Goal: Task Accomplishment & Management: Manage account settings

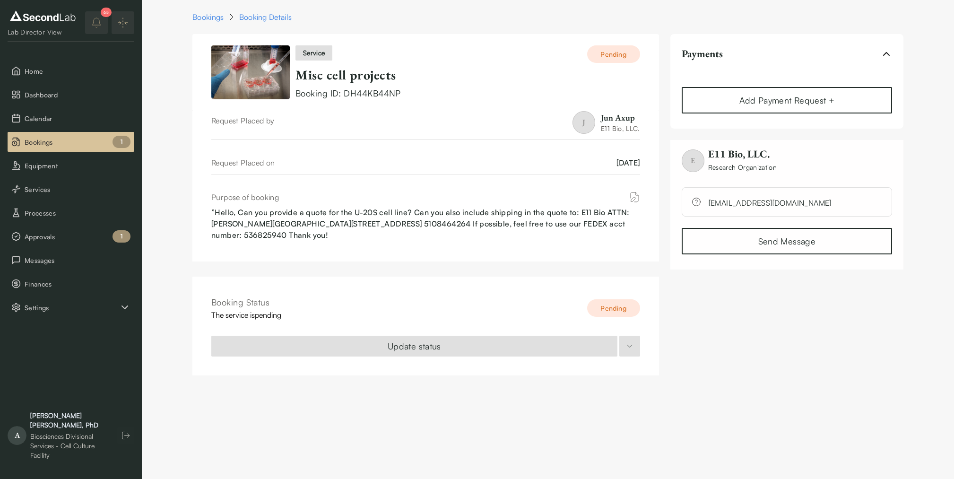
click at [751, 266] on div "E E11 Bio, LLC. Research Organization support@secondlab.com Send Message" at bounding box center [786, 205] width 233 height 130
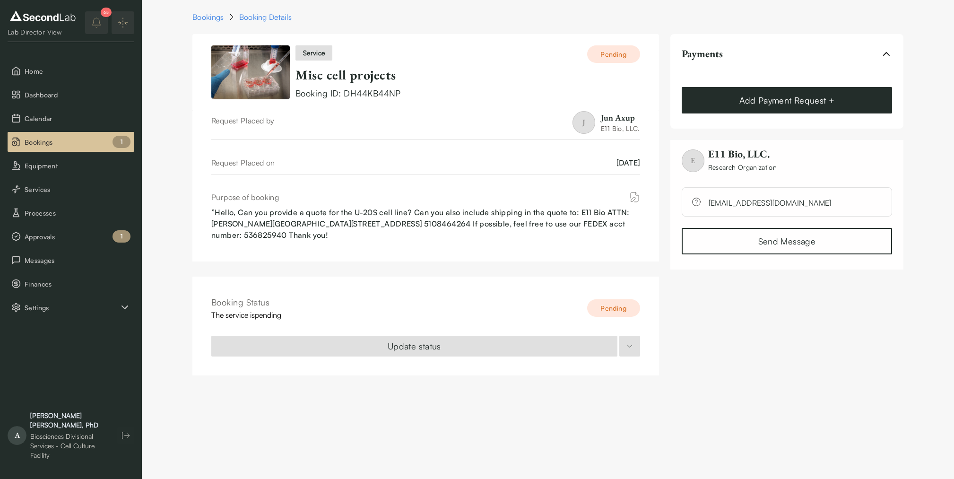
click at [766, 98] on button "Add Payment Request +" at bounding box center [786, 100] width 210 height 26
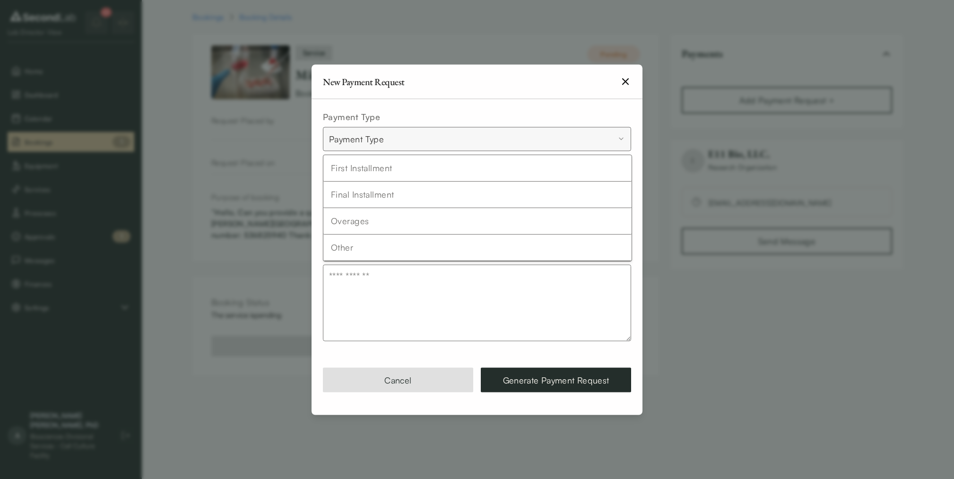
click at [498, 144] on body "SKIP TO CONTENT Lab Director View Home Dashboard Calendar Bookings 1 Equipment …" at bounding box center [477, 193] width 954 height 387
select select "*****"
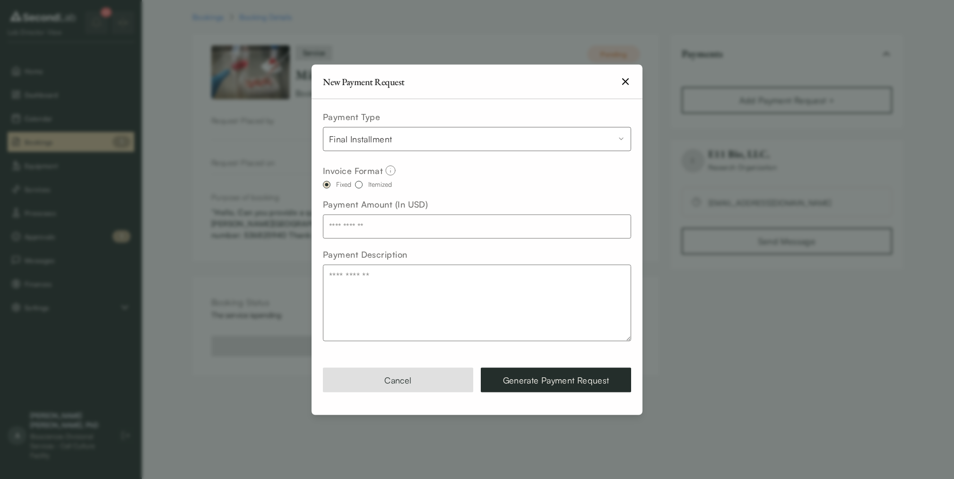
click at [420, 227] on input "text" at bounding box center [477, 226] width 308 height 24
type input "***"
click at [508, 289] on textarea "Payment Description" at bounding box center [477, 302] width 308 height 77
type textarea "**********"
drag, startPoint x: 562, startPoint y: 383, endPoint x: 570, endPoint y: 383, distance: 8.0
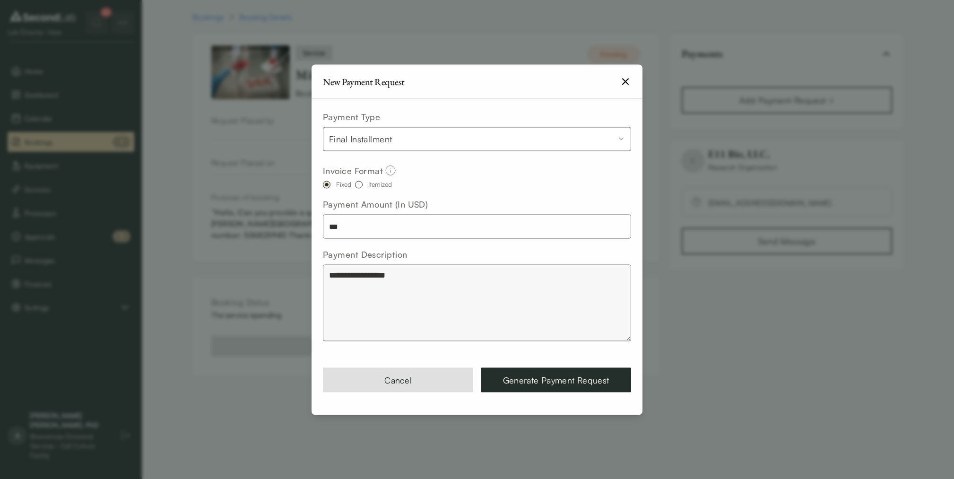
click at [565, 383] on button "Generate Payment Request" at bounding box center [556, 379] width 150 height 25
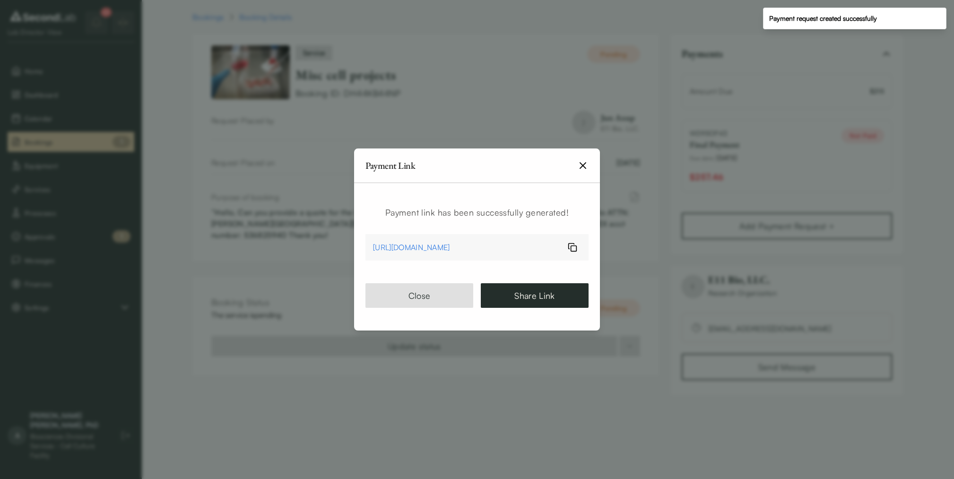
click at [585, 163] on icon "button" at bounding box center [583, 166] width 6 height 6
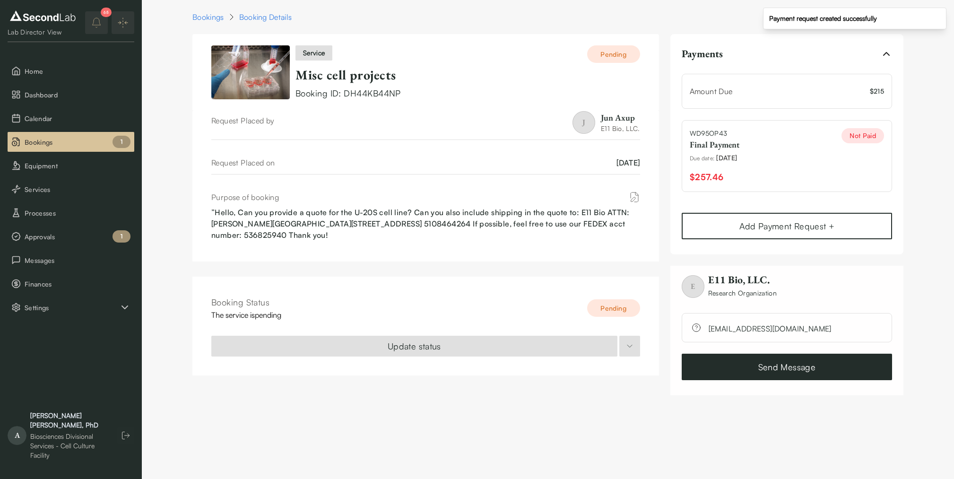
click at [760, 362] on link "Send Message" at bounding box center [786, 366] width 210 height 26
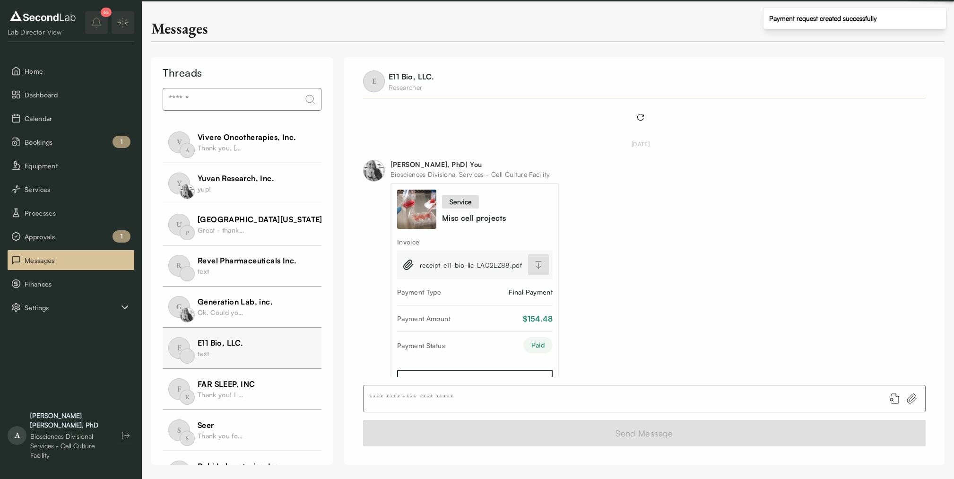
scroll to position [186, 0]
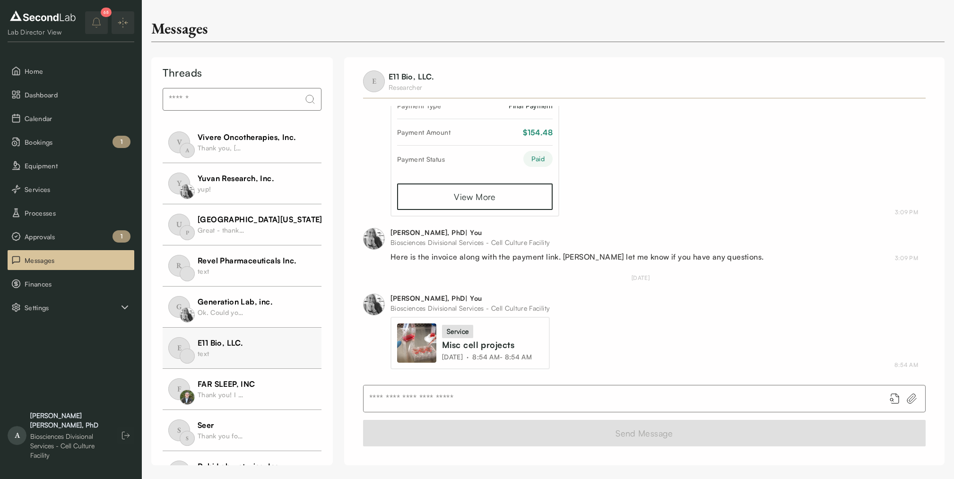
click at [911, 393] on icon at bounding box center [911, 398] width 11 height 11
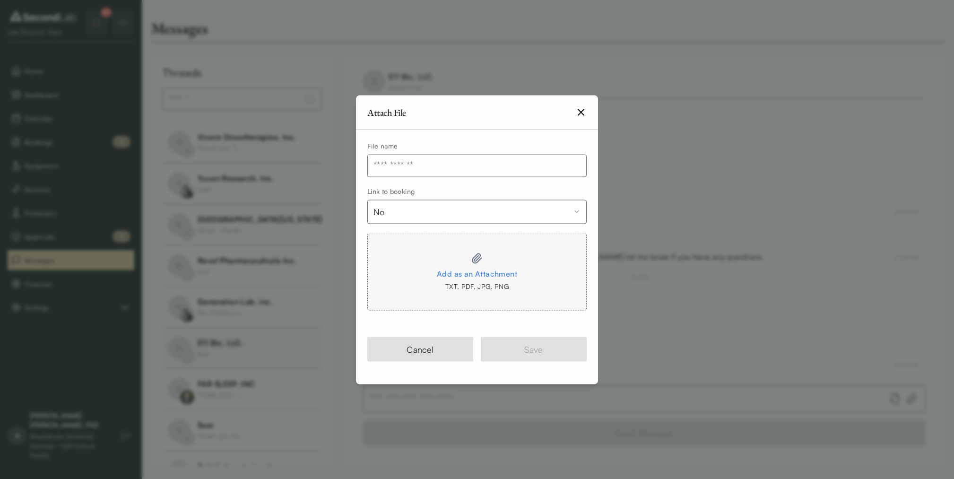
click at [467, 261] on div at bounding box center [477, 257] width 181 height 11
click at [0, 0] on input "Add as an Attachment TXT, PDF, JPG, PNG" at bounding box center [0, 0] width 0 height 0
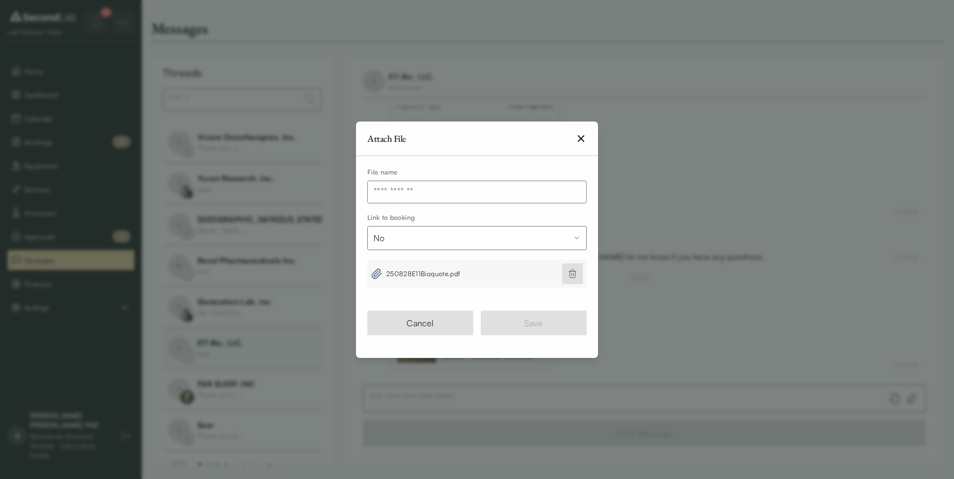
click at [414, 191] on input "text" at bounding box center [476, 192] width 219 height 23
type input "*****"
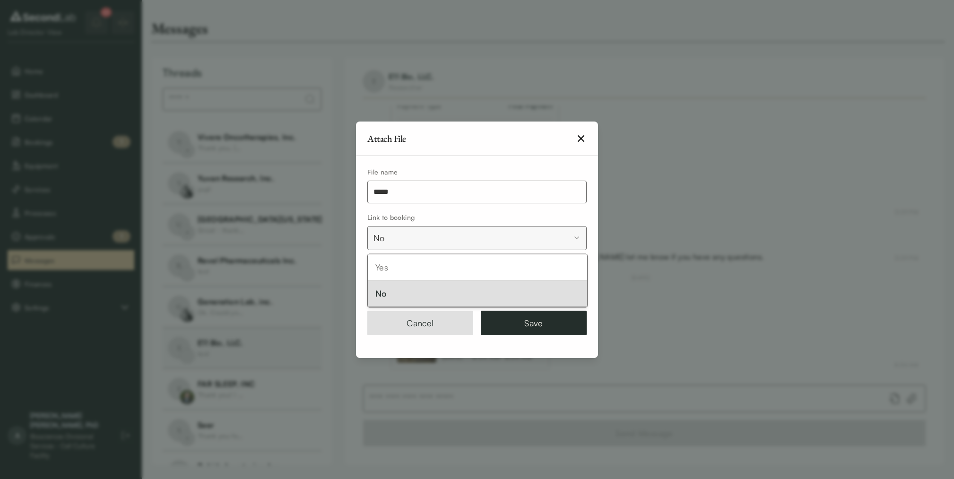
click at [454, 239] on body "SKIP TO CONTENT Lab Director View Home Dashboard Calendar Bookings 1 Equipment …" at bounding box center [477, 232] width 954 height 465
select select "****"
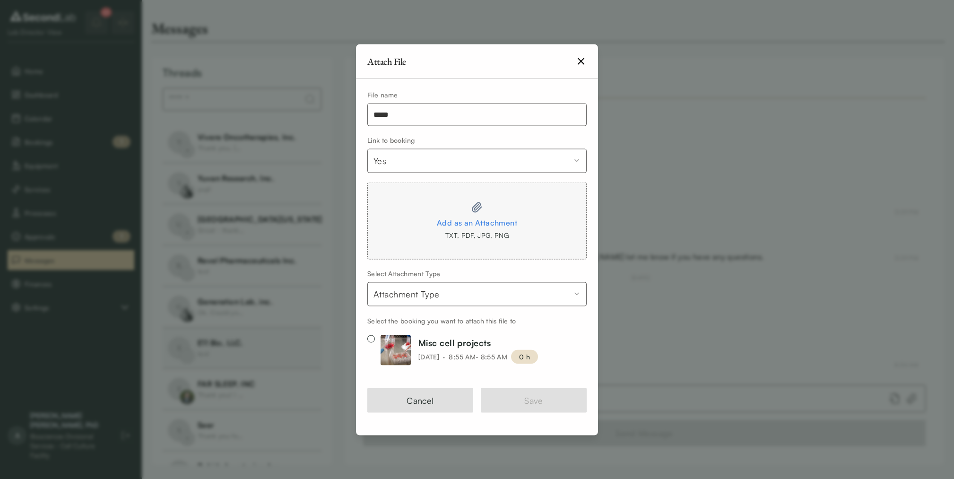
click at [434, 288] on body "SKIP TO CONTENT Lab Director View Home Dashboard Calendar Bookings 1 Equipment …" at bounding box center [477, 232] width 954 height 465
select select "*****"
click at [370, 337] on button "Misc cell projects Thu, Aug 28, 2025 · 8:55 AM - 8:55 AM 0 h" at bounding box center [371, 339] width 8 height 8
click at [474, 222] on div "Add as an Attachment" at bounding box center [477, 222] width 181 height 15
click at [0, 0] on input "Add as an Attachment TXT, PDF, JPG, PNG" at bounding box center [0, 0] width 0 height 0
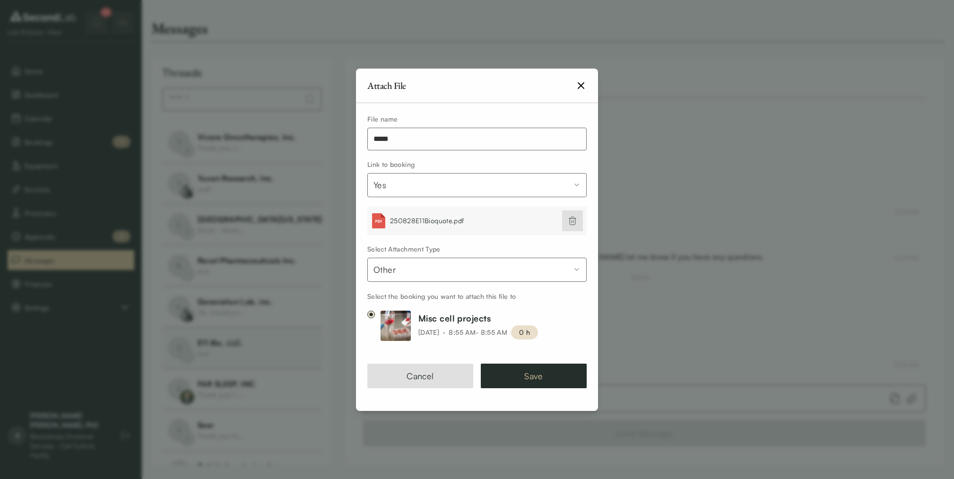
click at [519, 373] on button "Save" at bounding box center [534, 375] width 106 height 25
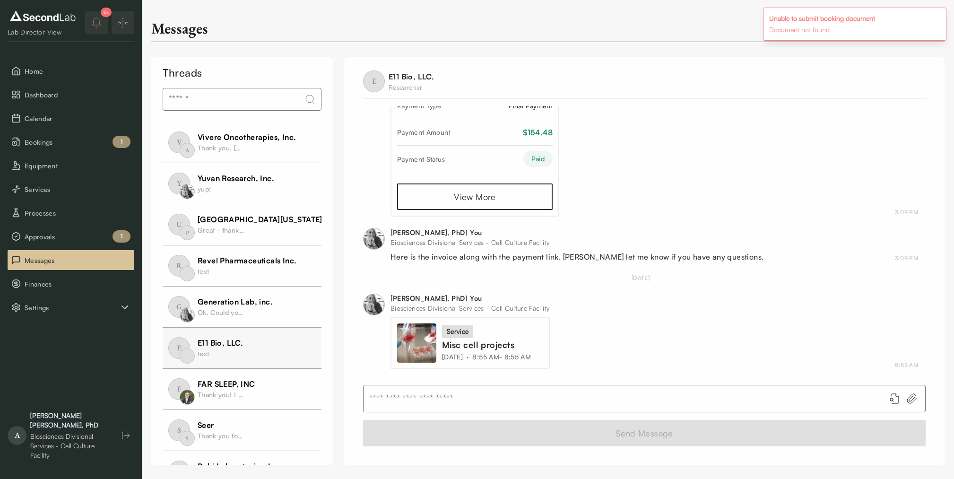
click at [540, 402] on input "text" at bounding box center [620, 398] width 514 height 26
click at [562, 398] on input "text" at bounding box center [620, 398] width 514 height 26
click at [433, 337] on img at bounding box center [416, 342] width 39 height 39
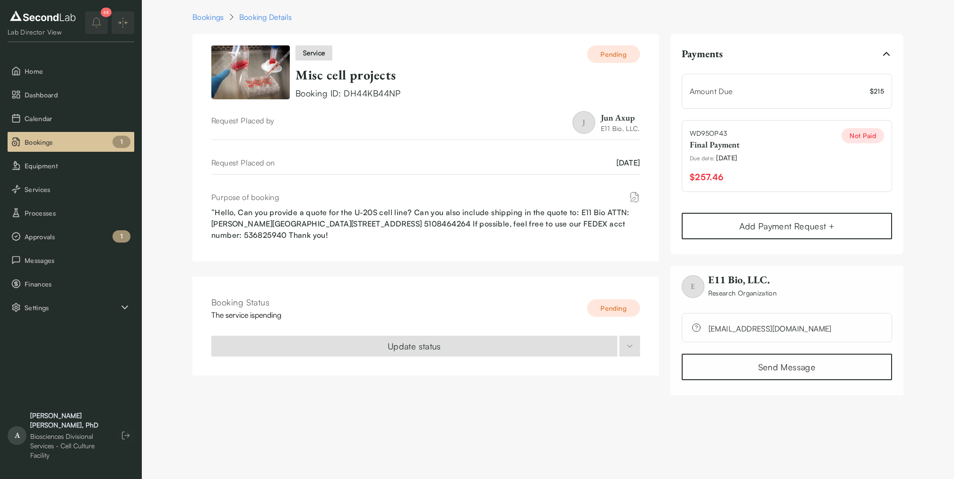
click at [634, 195] on icon at bounding box center [633, 196] width 11 height 11
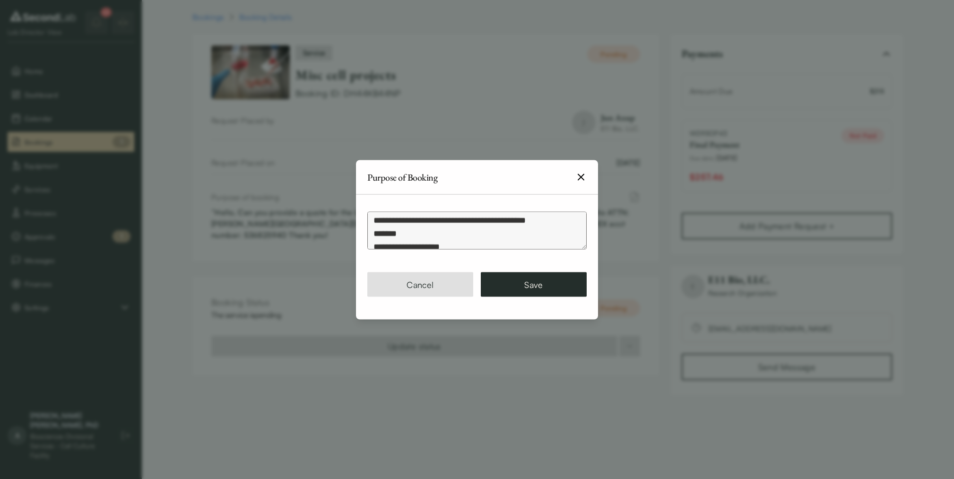
scroll to position [62, 0]
drag, startPoint x: 578, startPoint y: 182, endPoint x: 585, endPoint y: 188, distance: 8.7
click at [581, 183] on div "Purpose of Booking" at bounding box center [477, 177] width 242 height 34
click at [582, 175] on icon "button" at bounding box center [581, 177] width 6 height 6
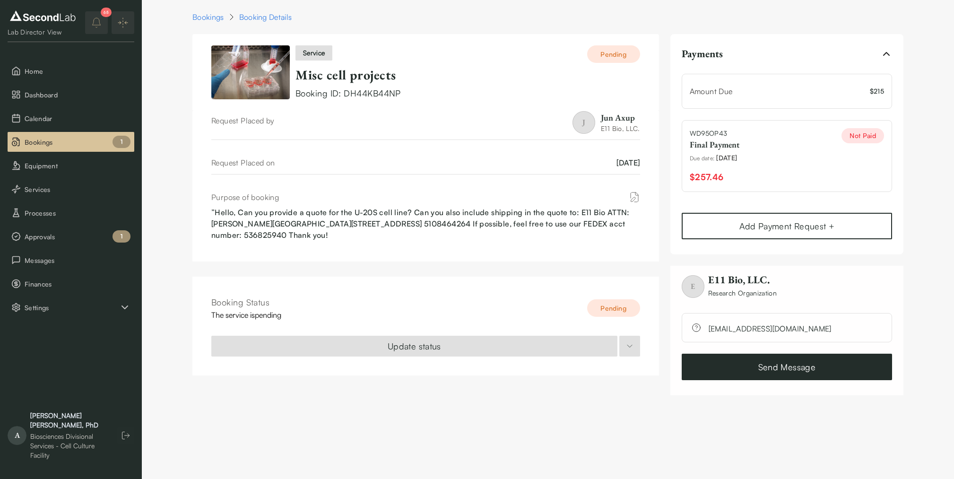
click at [717, 365] on link "Send Message" at bounding box center [786, 366] width 210 height 26
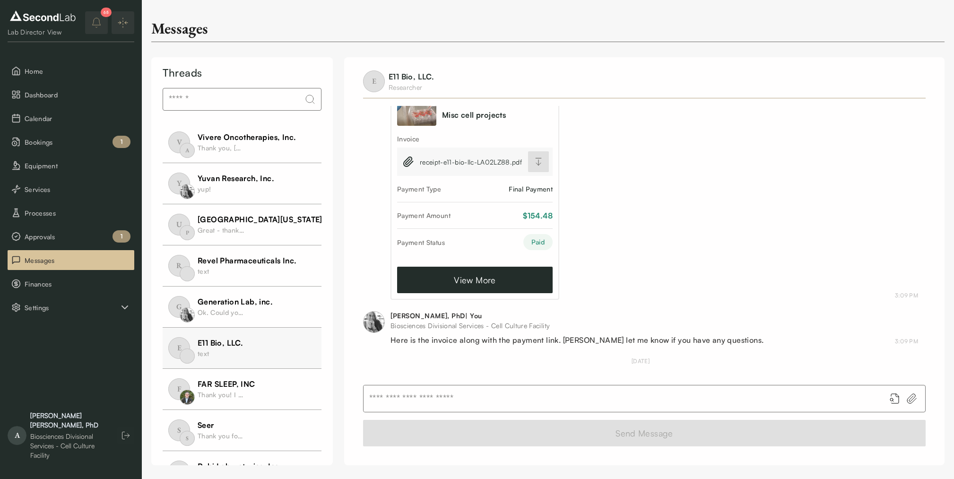
scroll to position [152, 0]
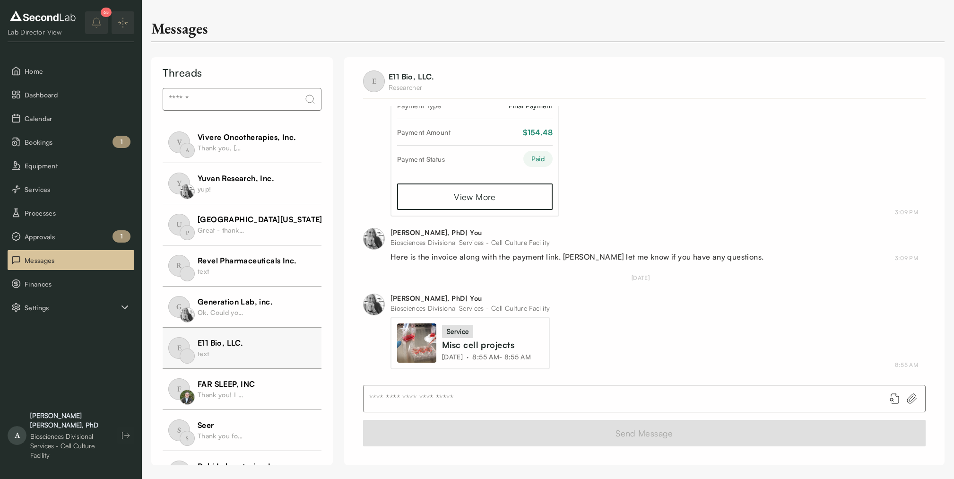
click at [524, 389] on input "text" at bounding box center [620, 398] width 514 height 26
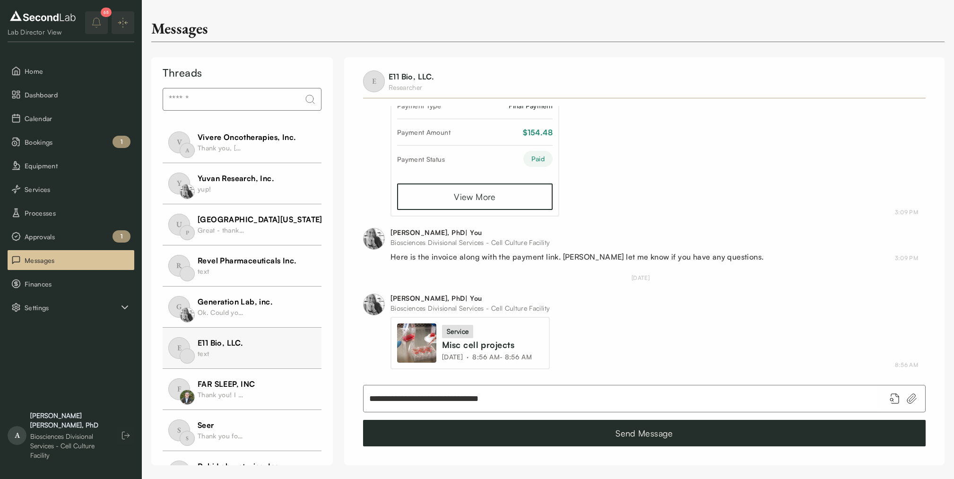
type input "**********"
click at [910, 394] on icon at bounding box center [911, 398] width 11 height 11
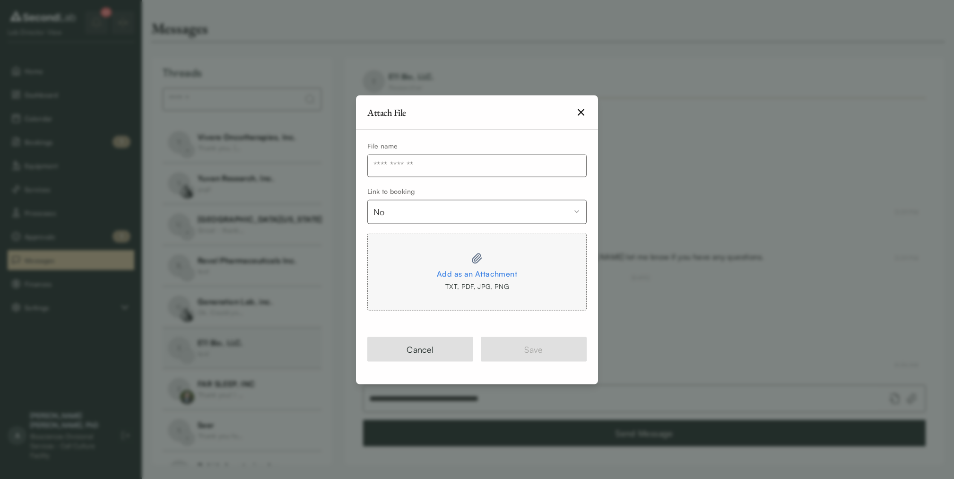
drag, startPoint x: 419, startPoint y: 162, endPoint x: 427, endPoint y: 161, distance: 8.1
click at [419, 162] on input "text" at bounding box center [476, 165] width 219 height 23
type input "*"
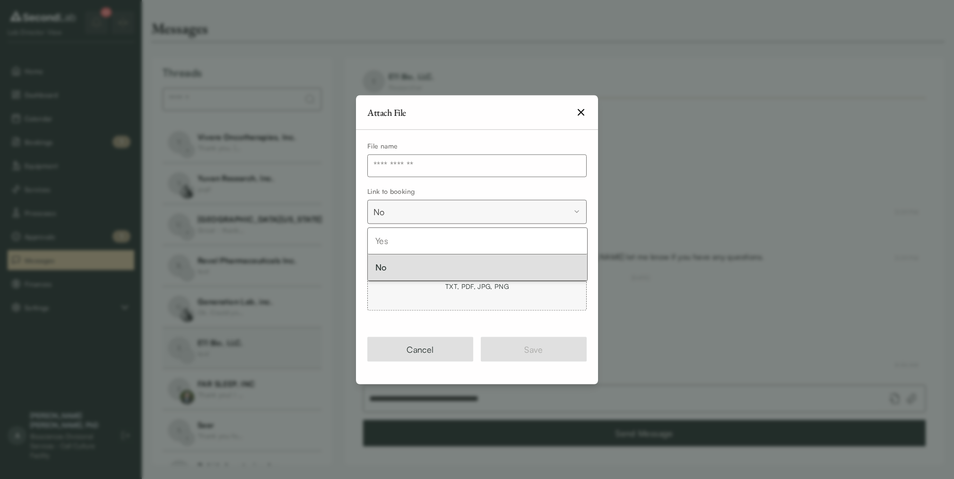
click at [424, 210] on body "SKIP TO CONTENT Lab Director View Home Dashboard Calendar Bookings 1 Equipment …" at bounding box center [477, 232] width 954 height 465
select select "****"
drag, startPoint x: 417, startPoint y: 235, endPoint x: 467, endPoint y: 265, distance: 58.1
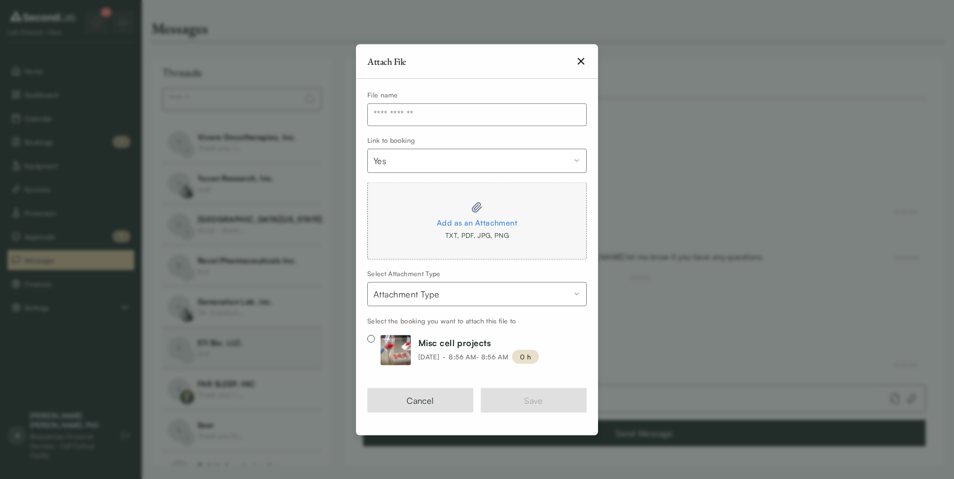
click at [474, 220] on div "Add as an Attachment" at bounding box center [477, 222] width 181 height 15
click at [0, 0] on input "Add as an Attachment TXT, PDF, JPG, PNG" at bounding box center [0, 0] width 0 height 0
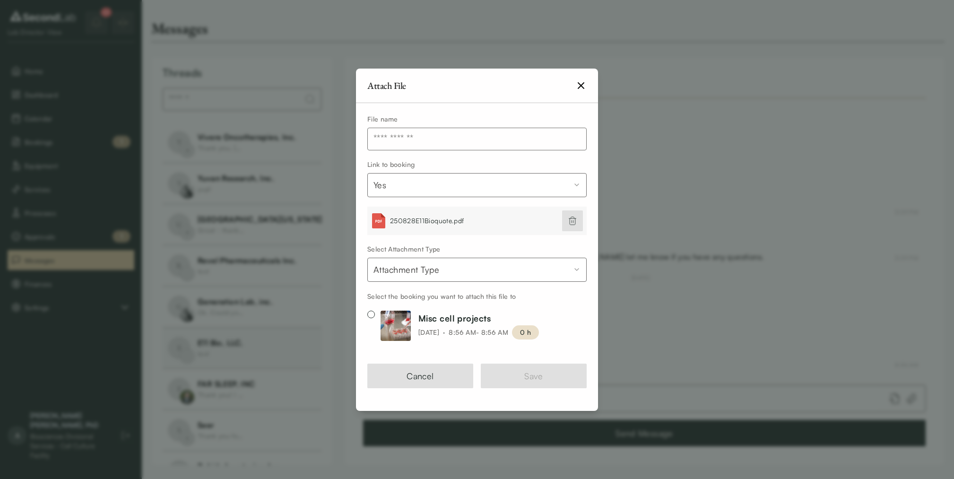
click at [561, 266] on body "SKIP TO CONTENT Lab Director View Home Dashboard Calendar Bookings 1 Equipment …" at bounding box center [477, 232] width 954 height 465
select select "*****"
click at [373, 314] on button "Misc cell projects Thu, Aug 28, 2025 · 8:56 AM - 8:56 AM 0 h" at bounding box center [371, 314] width 8 height 8
click at [456, 140] on input "text" at bounding box center [476, 139] width 219 height 23
type input "*****"
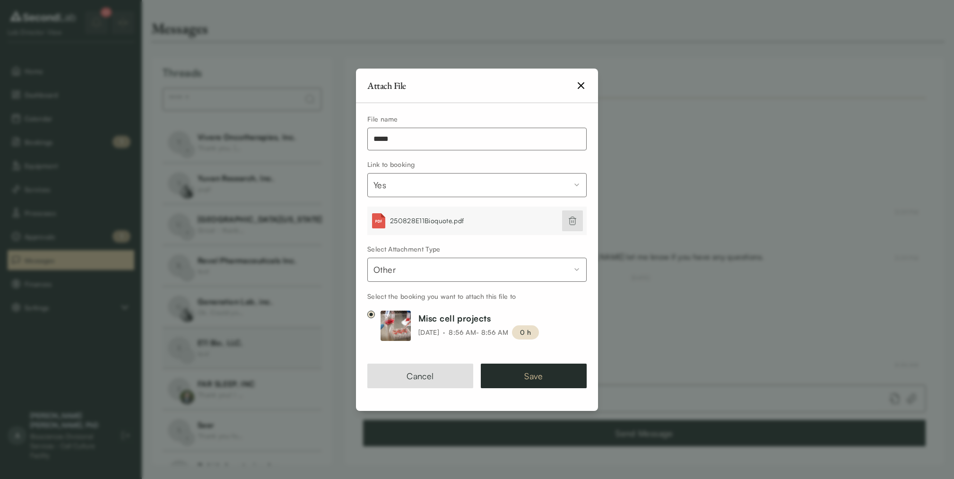
click at [536, 371] on button "Save" at bounding box center [534, 375] width 106 height 25
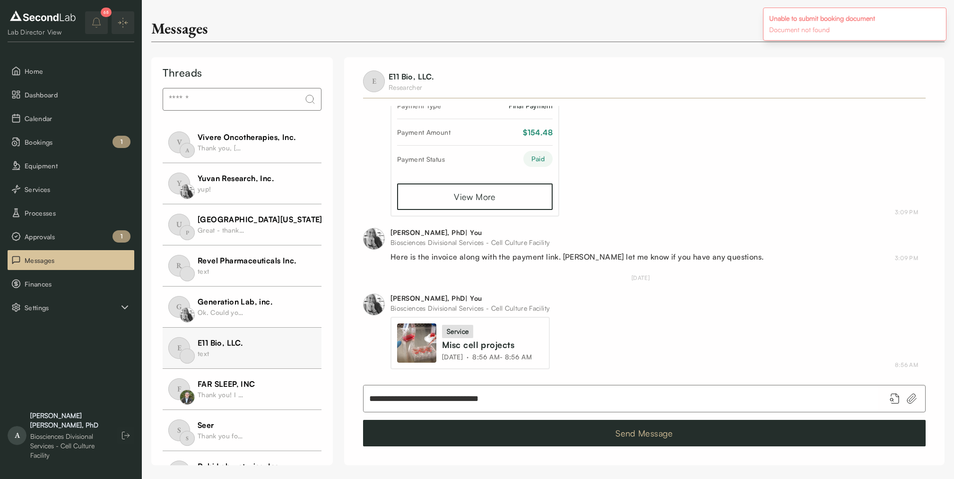
click at [616, 431] on button "Send Message" at bounding box center [644, 433] width 562 height 26
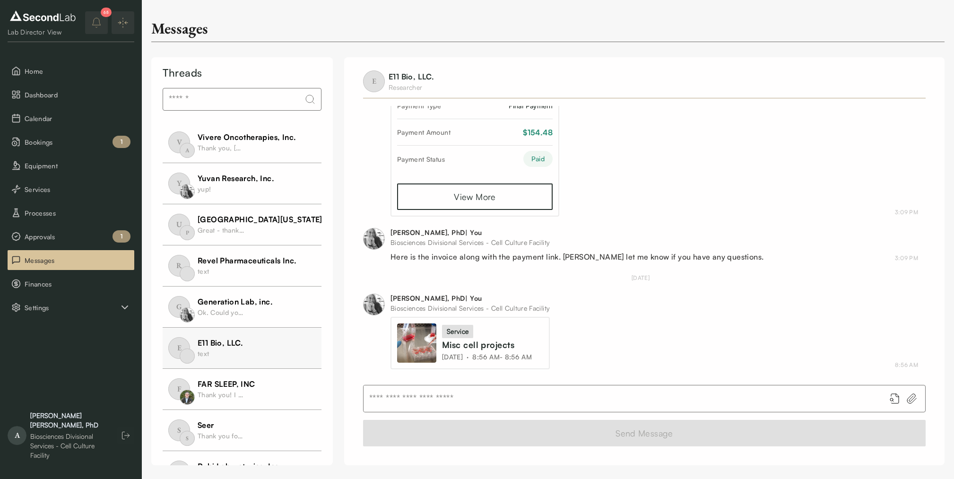
scroll to position [186, 0]
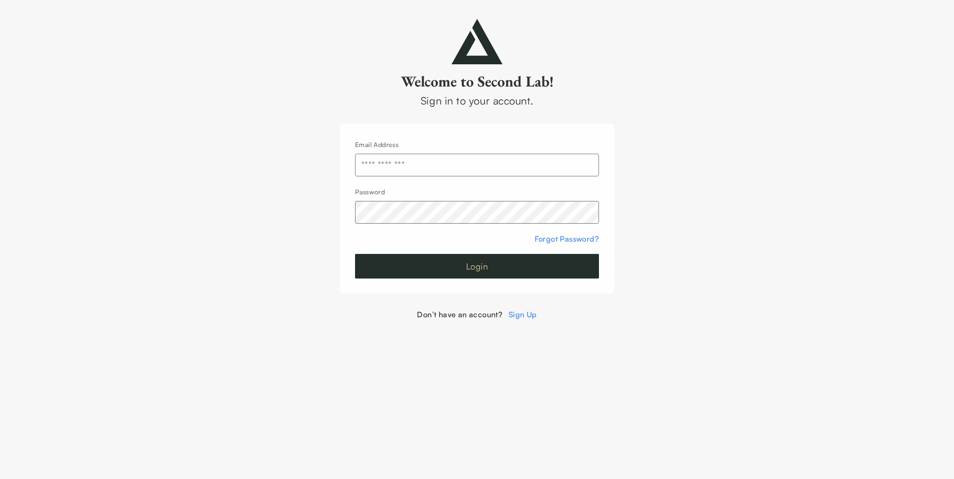
type input "**********"
click at [480, 269] on button "Login" at bounding box center [477, 266] width 244 height 25
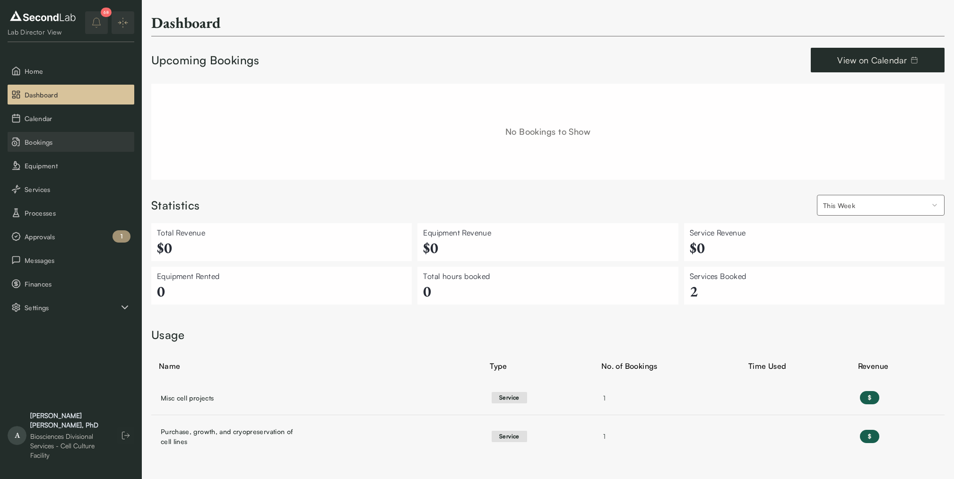
click at [58, 145] on span "Bookings" at bounding box center [78, 142] width 106 height 10
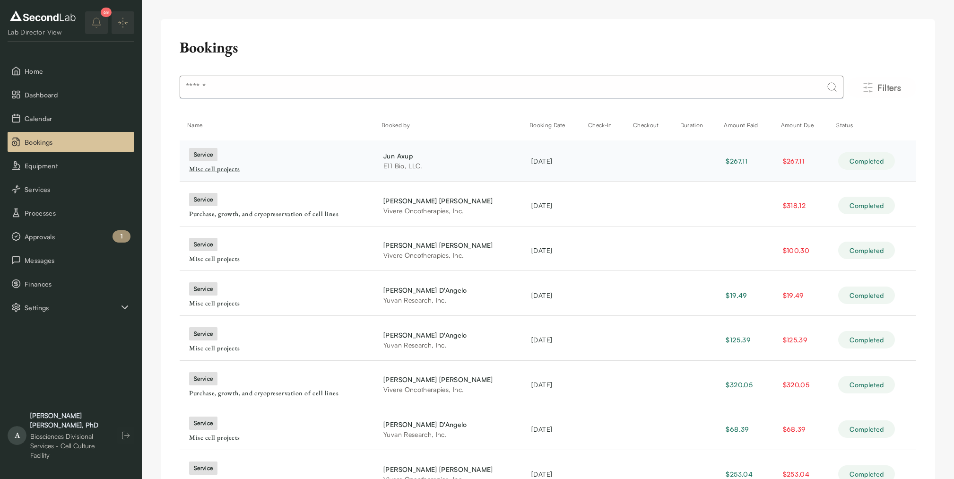
click at [206, 164] on div "service Misc cell projects" at bounding box center [276, 161] width 175 height 26
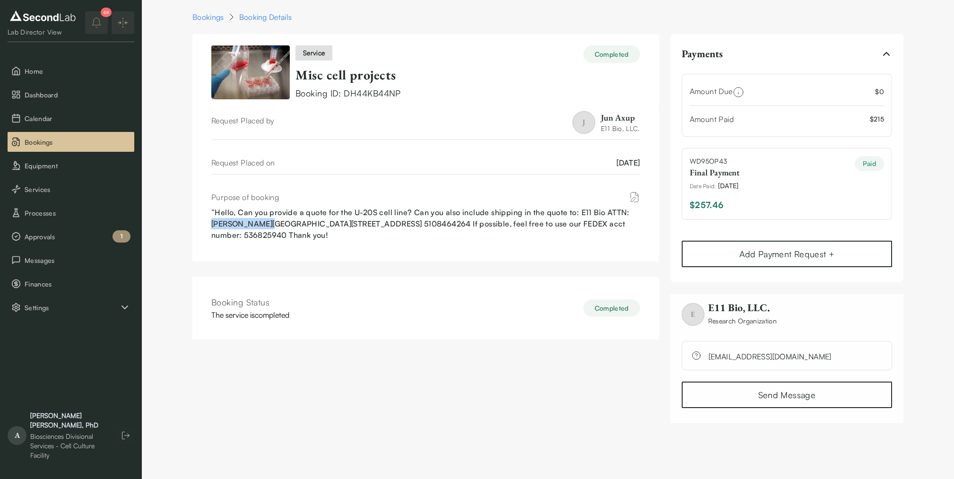
drag, startPoint x: 211, startPoint y: 224, endPoint x: 268, endPoint y: 226, distance: 56.8
click at [268, 226] on div "”Hello, Can you provide a quote for the U-20S cell line? Can you also include s…" at bounding box center [425, 224] width 429 height 34
copy div "[PERSON_NAME]"
drag, startPoint x: 273, startPoint y: 224, endPoint x: 405, endPoint y: 229, distance: 132.9
click at [405, 229] on div "”Hello, Can you provide a quote for the U-20S cell line? Can you also include s…" at bounding box center [425, 224] width 429 height 34
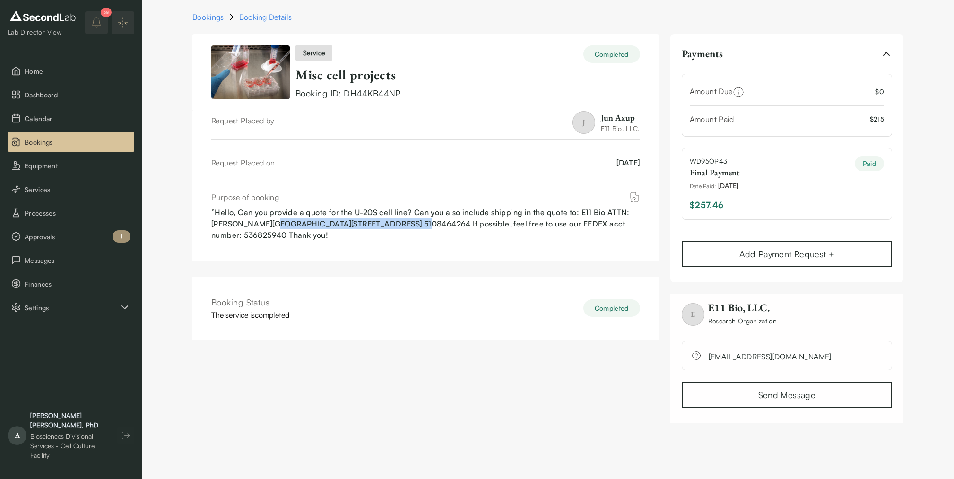
copy div "[STREET_ADDRESS]"
click at [306, 236] on div "”Hello, Can you provide a quote for the U-20S cell line? Can you also include s…" at bounding box center [425, 224] width 429 height 34
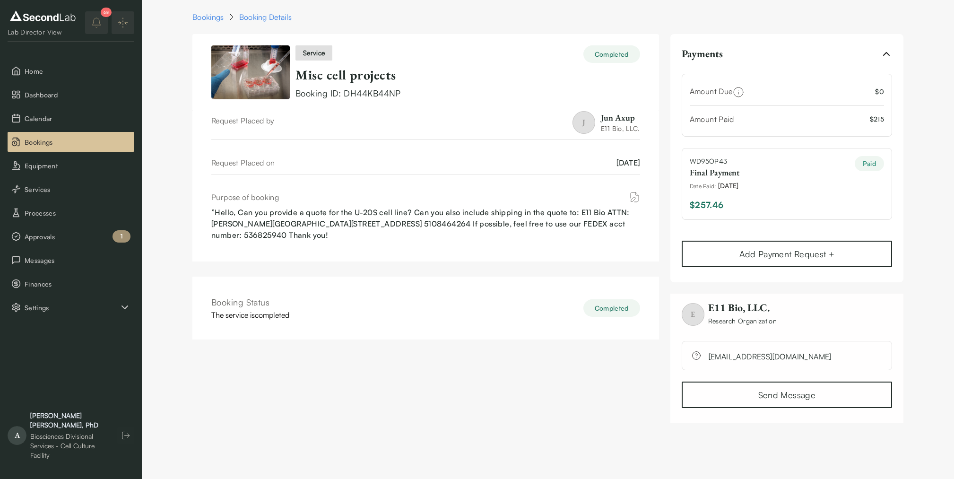
copy div "536825940"
click at [56, 233] on span "Approvals" at bounding box center [78, 237] width 106 height 10
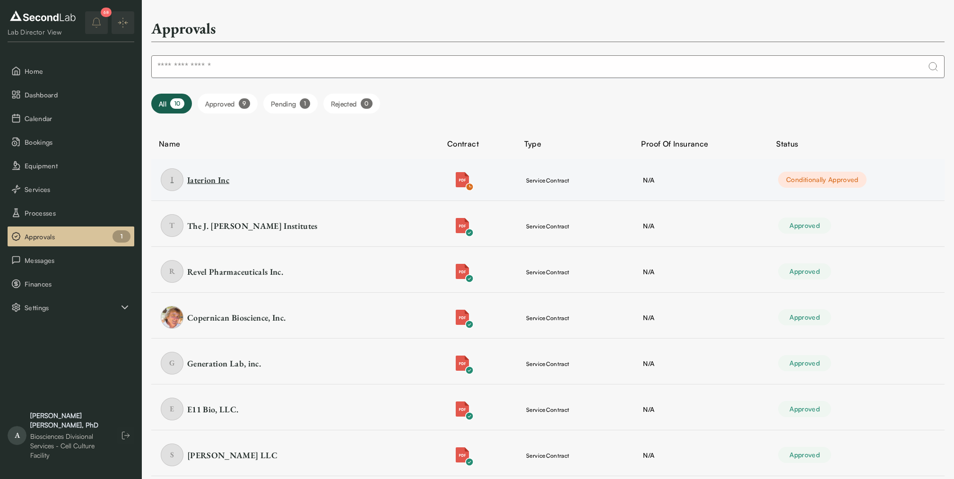
click at [232, 177] on div "I Iaterion Inc" at bounding box center [279, 179] width 236 height 23
